Goal: Transaction & Acquisition: Download file/media

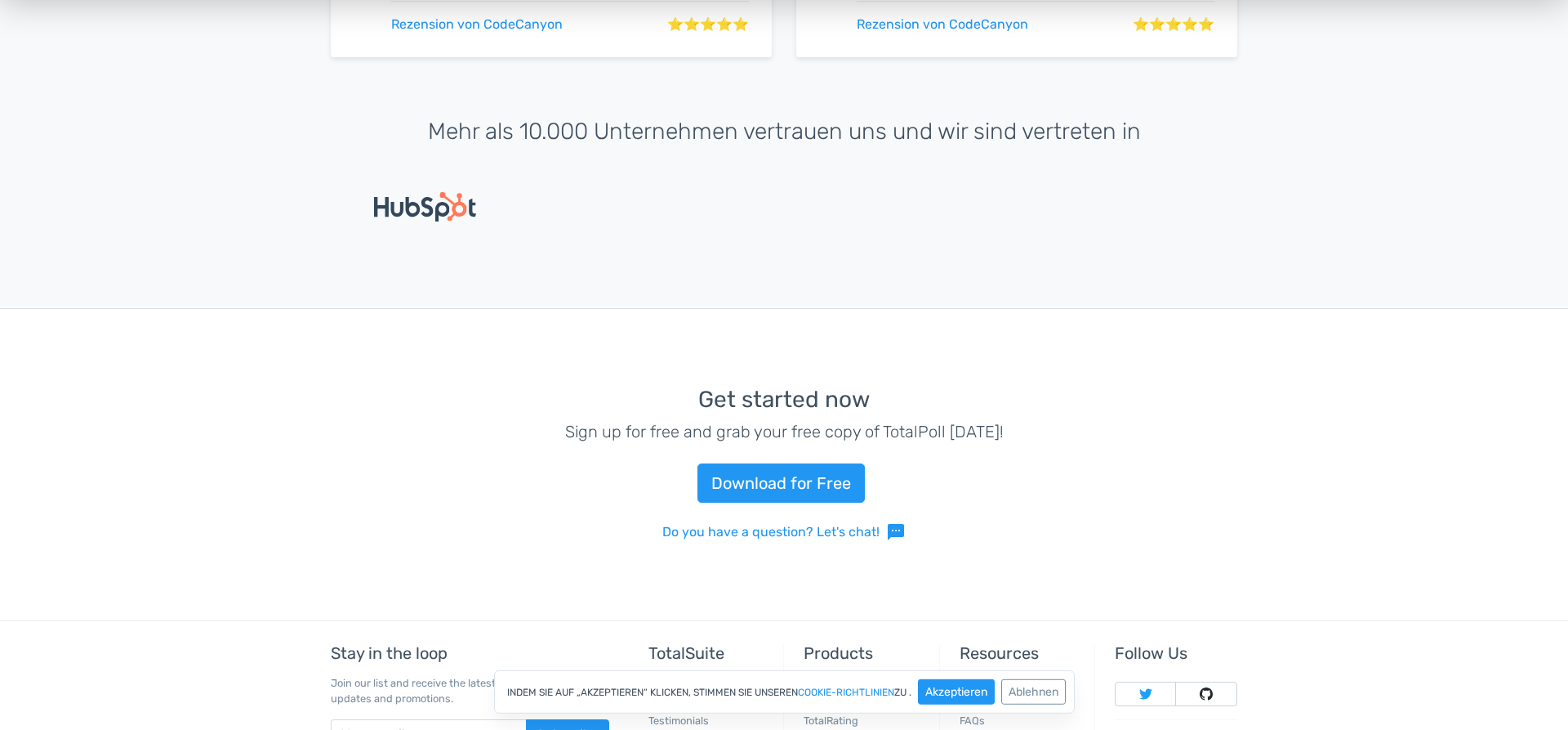
scroll to position [3830, 0]
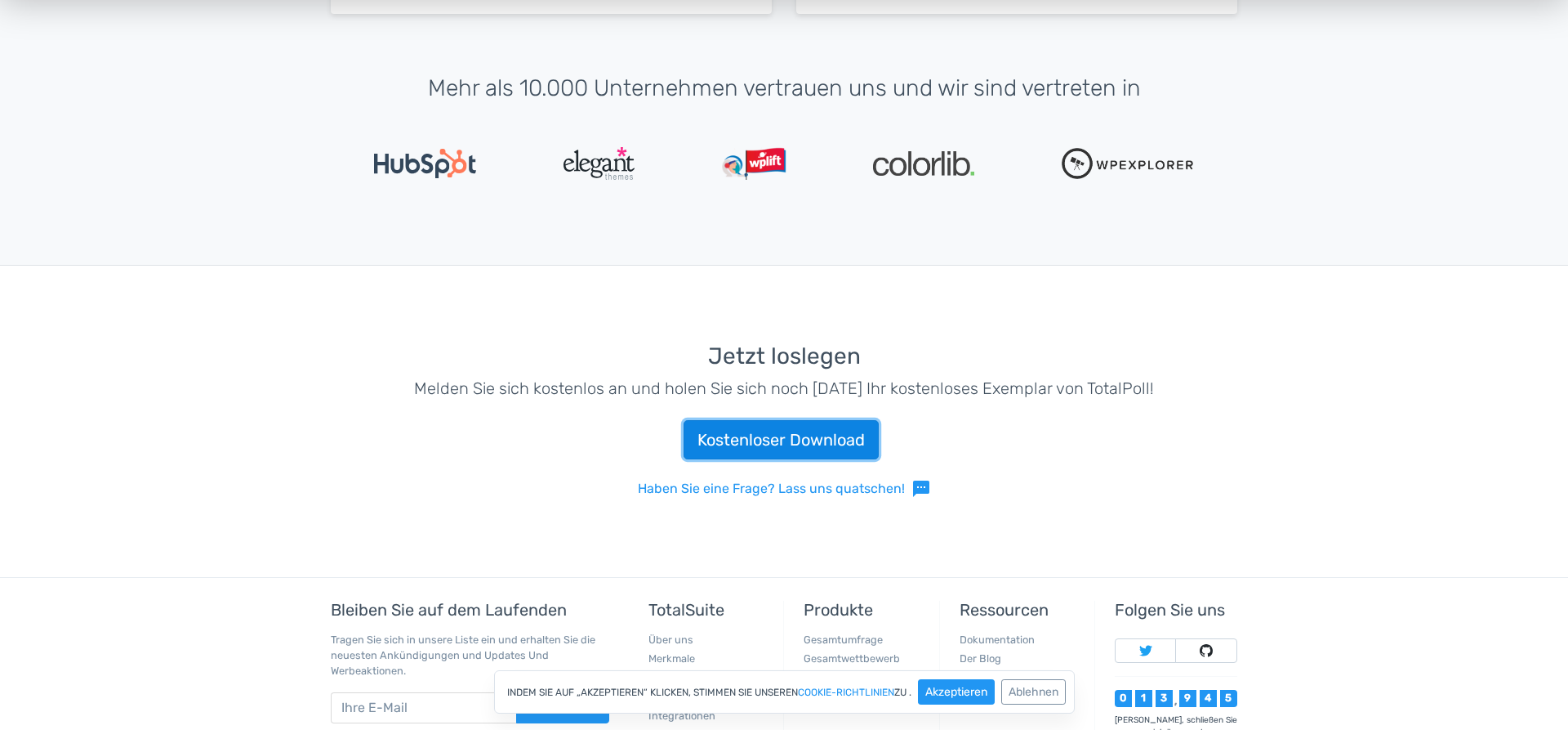
click at [784, 435] on link "Kostenloser Download" at bounding box center [781, 439] width 195 height 39
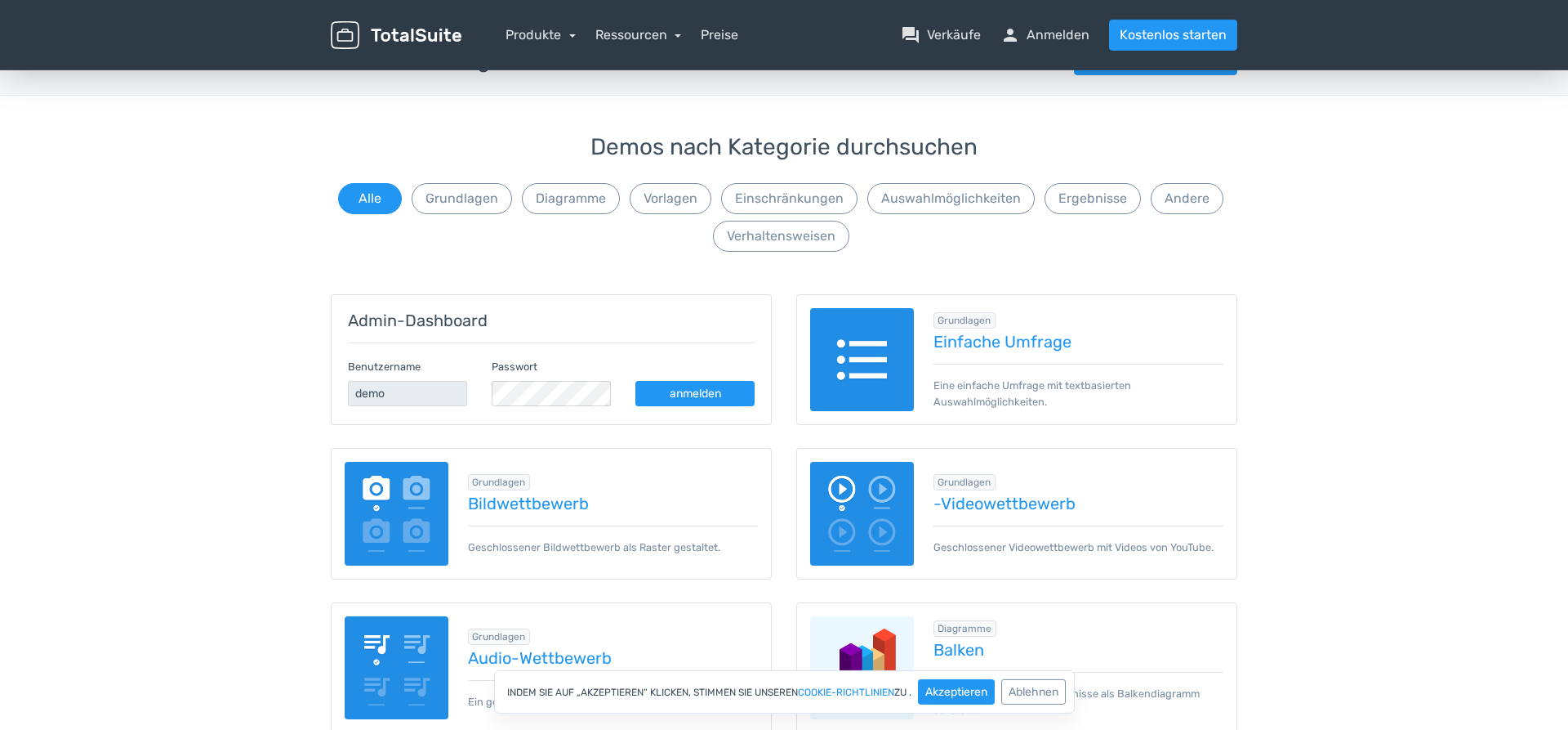
scroll to position [84, 0]
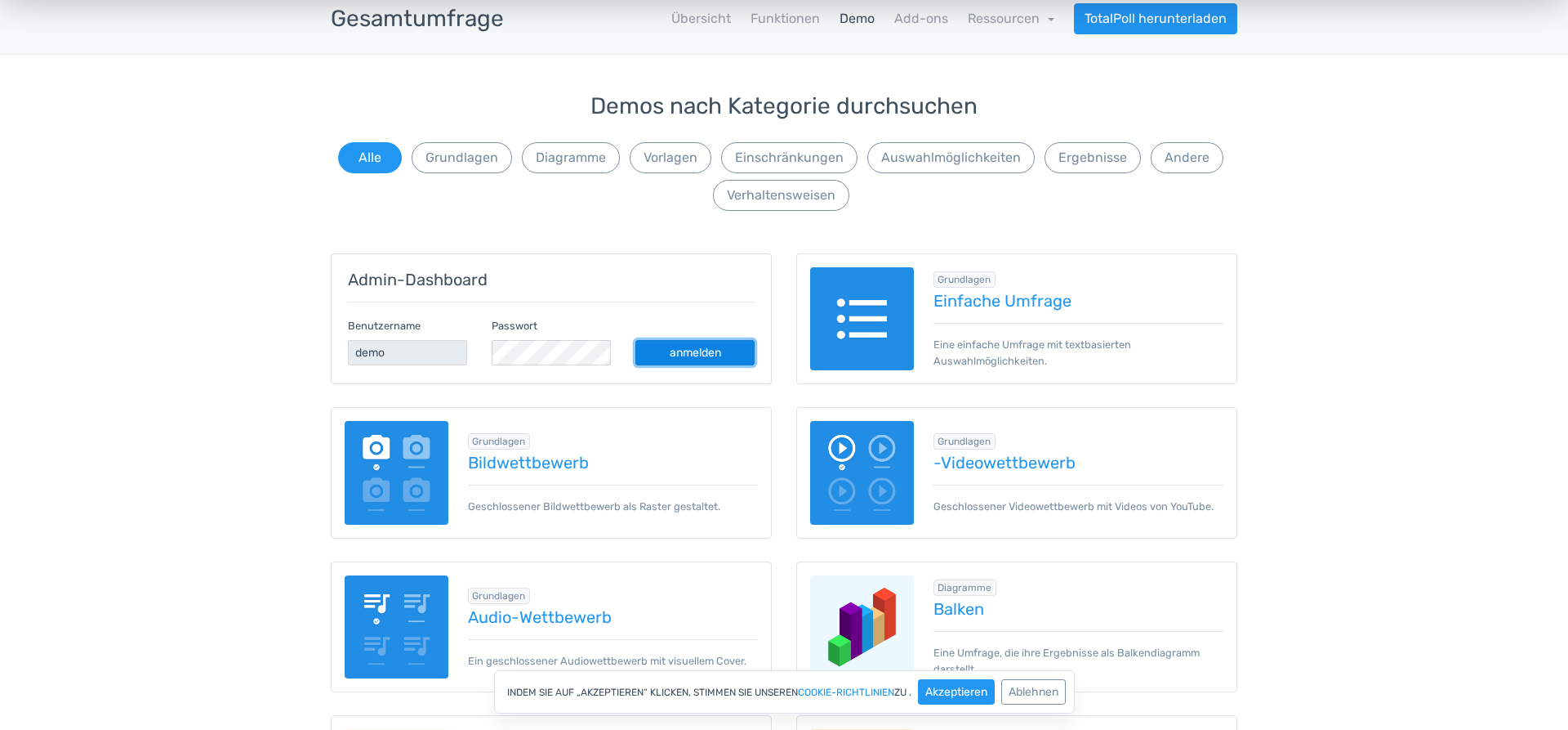
click at [689, 348] on link "anmelden" at bounding box center [695, 352] width 119 height 25
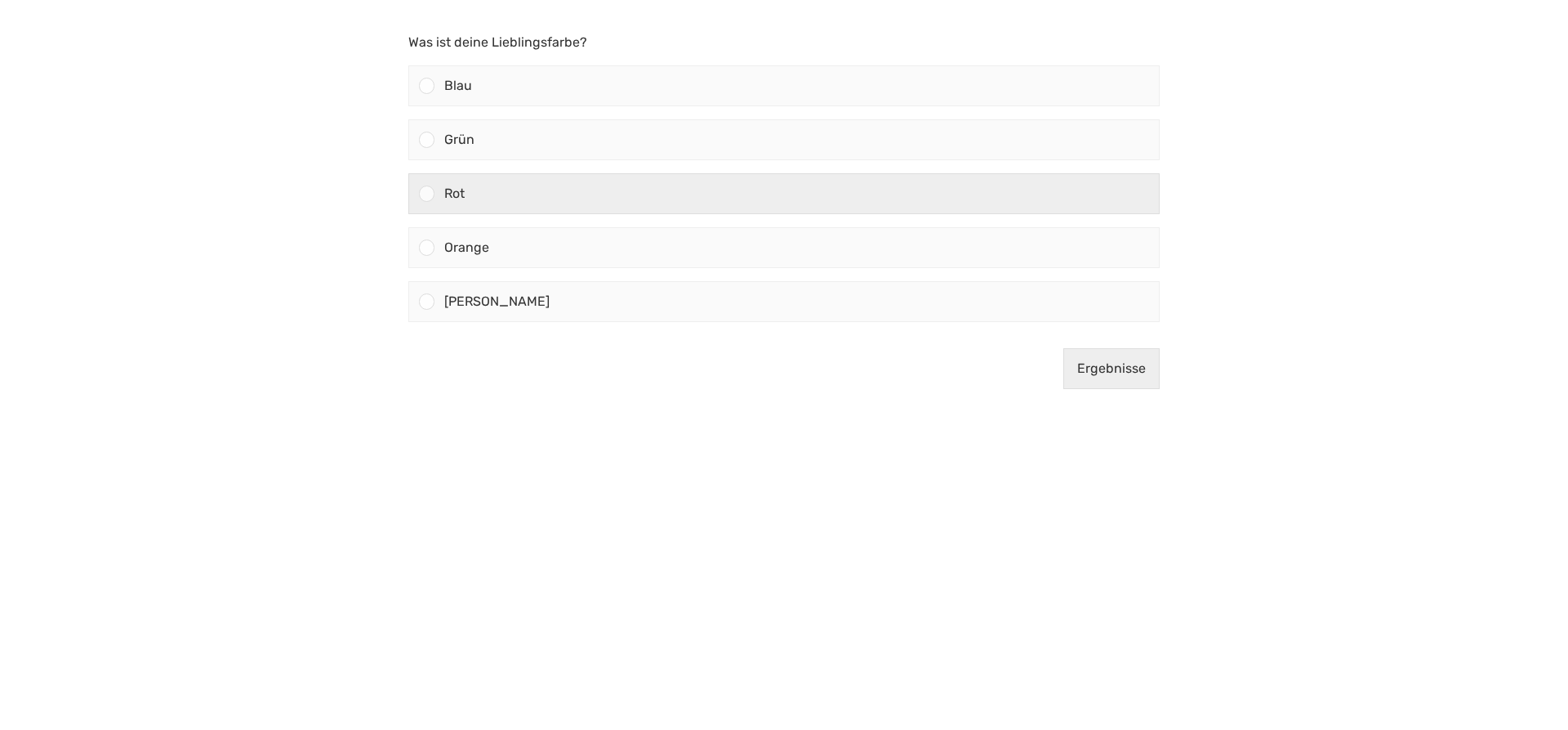
click at [431, 193] on div at bounding box center [426, 193] width 16 height 16
click at [427, 194] on input "Rot" at bounding box center [427, 194] width 0 height 0
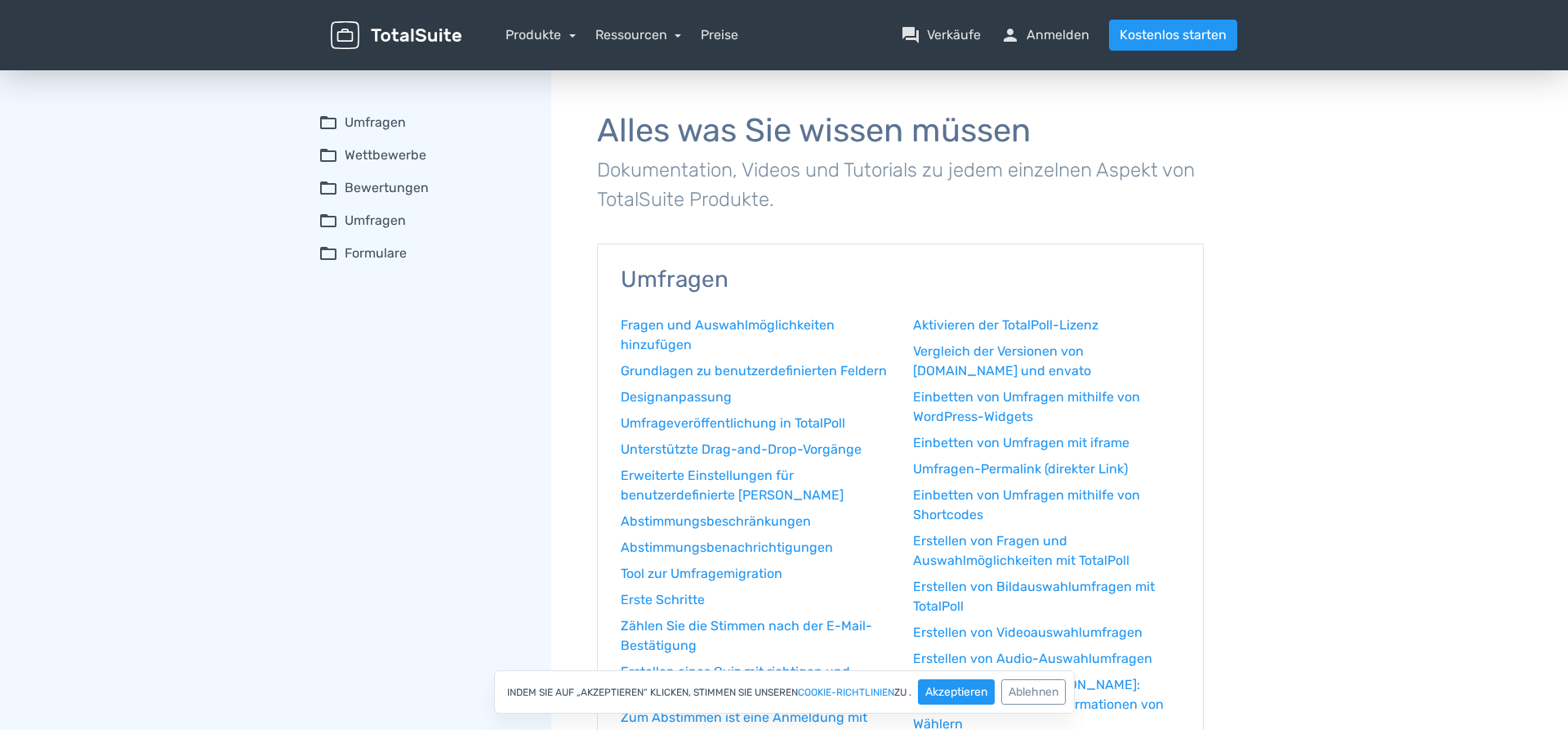
click at [413, 33] on img at bounding box center [395, 35] width 130 height 29
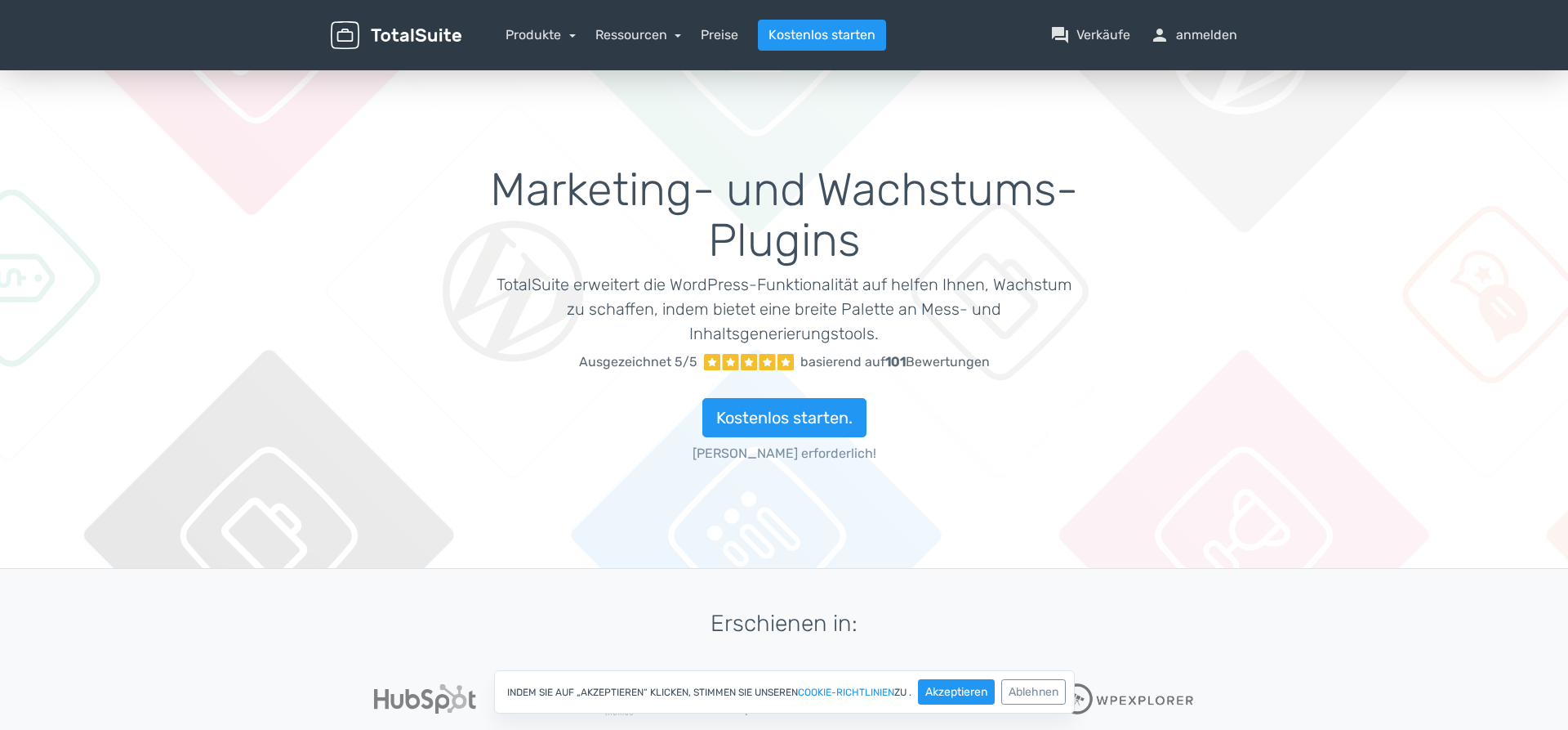
scroll to position [417, 0]
